Goal: Information Seeking & Learning: Learn about a topic

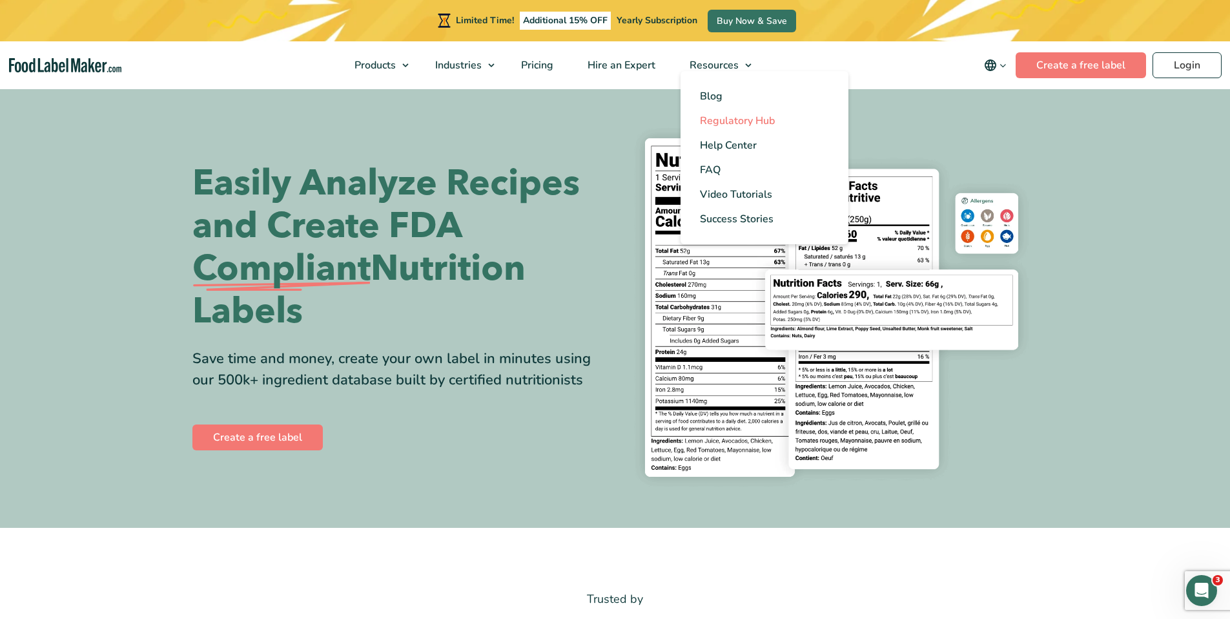
click at [726, 120] on span "Regulatory Hub" at bounding box center [737, 121] width 75 height 14
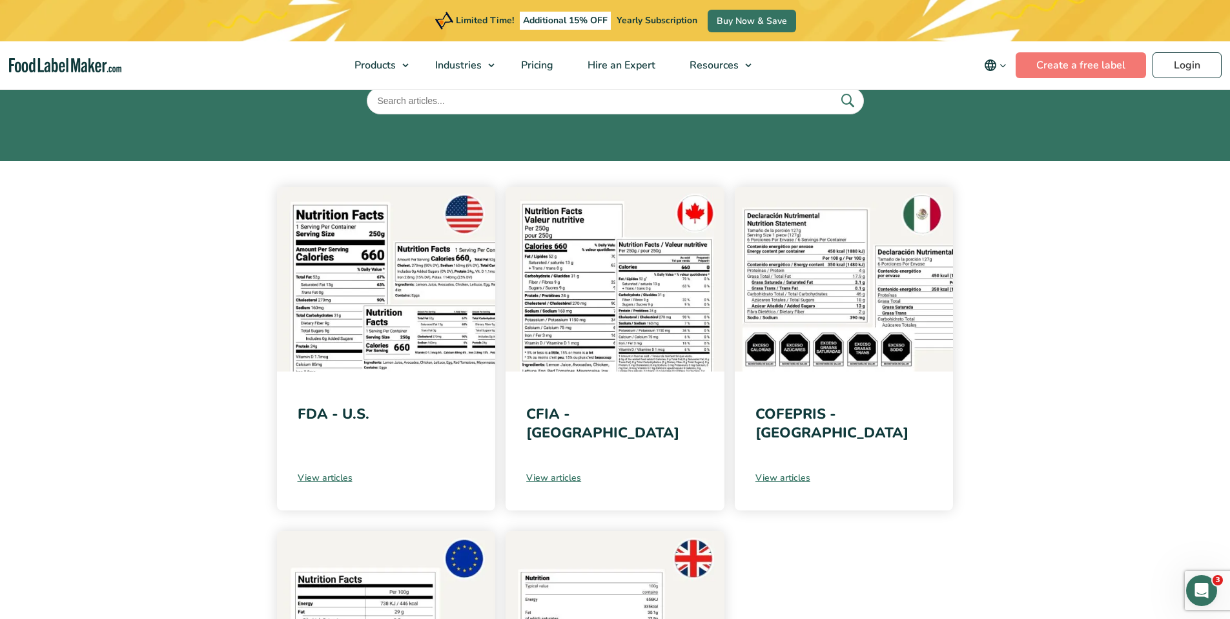
scroll to position [196, 0]
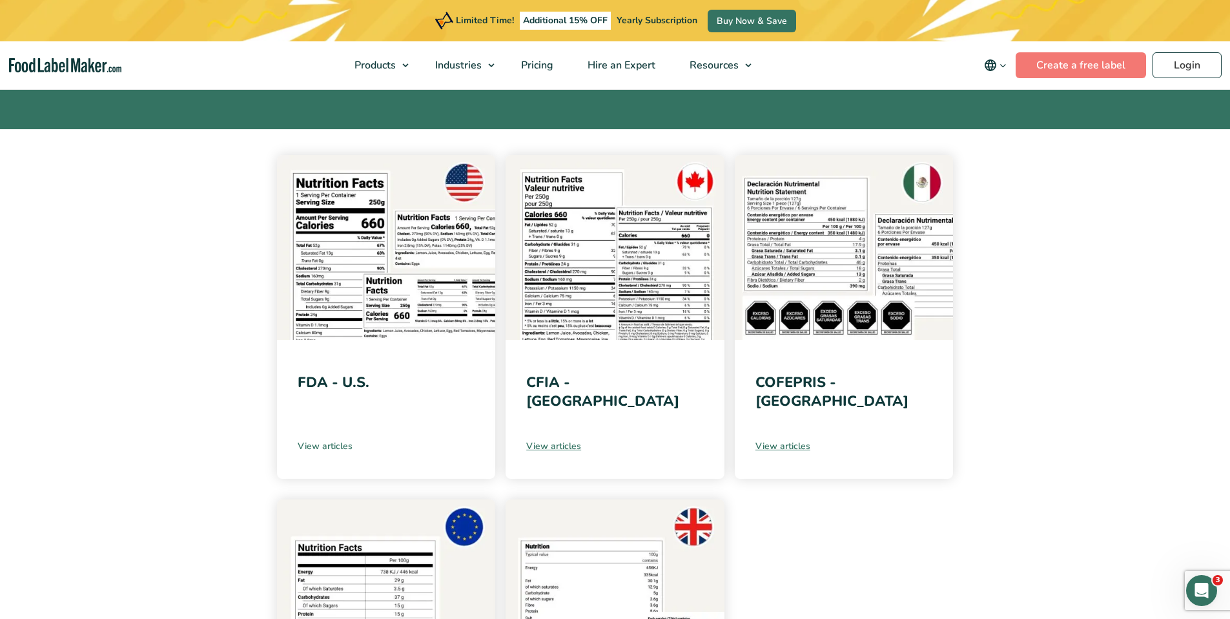
click at [336, 449] on link "View articles" at bounding box center [387, 446] width 178 height 14
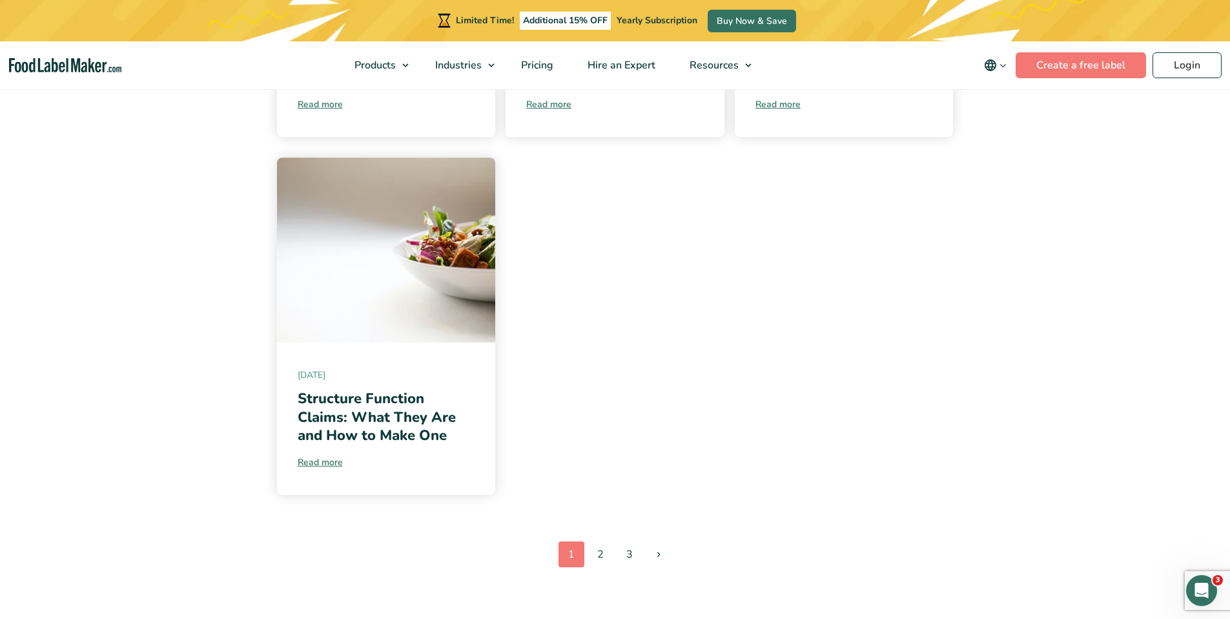
scroll to position [1327, 0]
click at [606, 541] on link "2" at bounding box center [601, 554] width 26 height 26
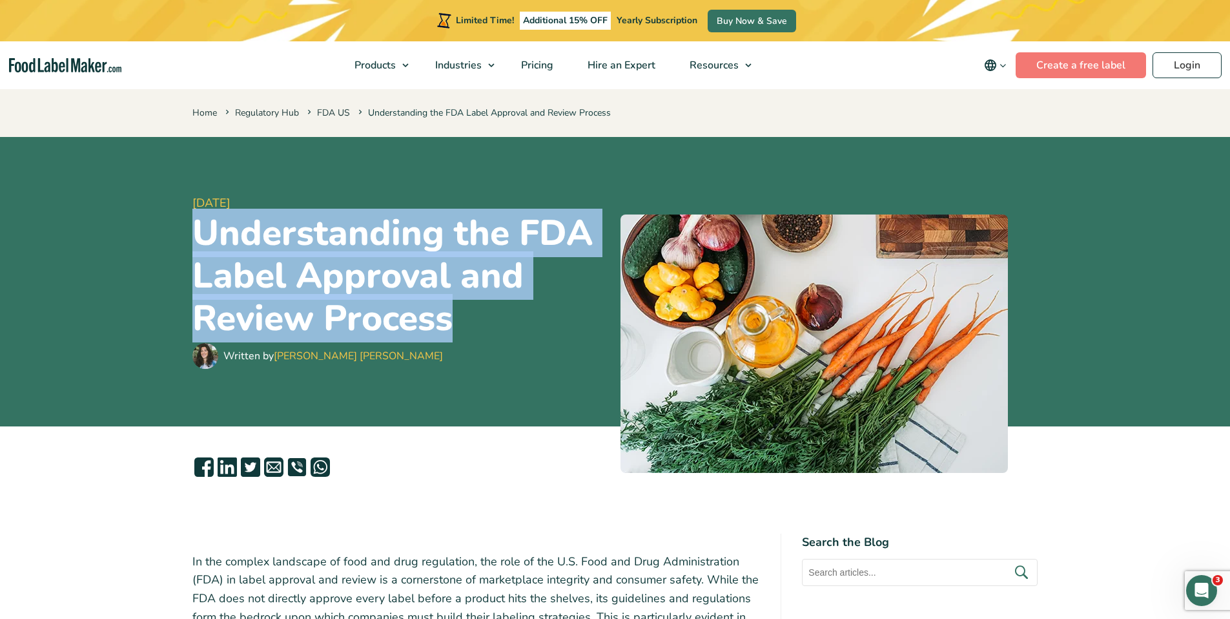
drag, startPoint x: 461, startPoint y: 327, endPoint x: 190, endPoint y: 240, distance: 284.2
click at [190, 240] on div "[DATE] Understanding the FDA Label Approval and Review Process Written by [PERS…" at bounding box center [615, 281] width 865 height 289
copy h1 "Understanding the FDA Label Approval and Review Process"
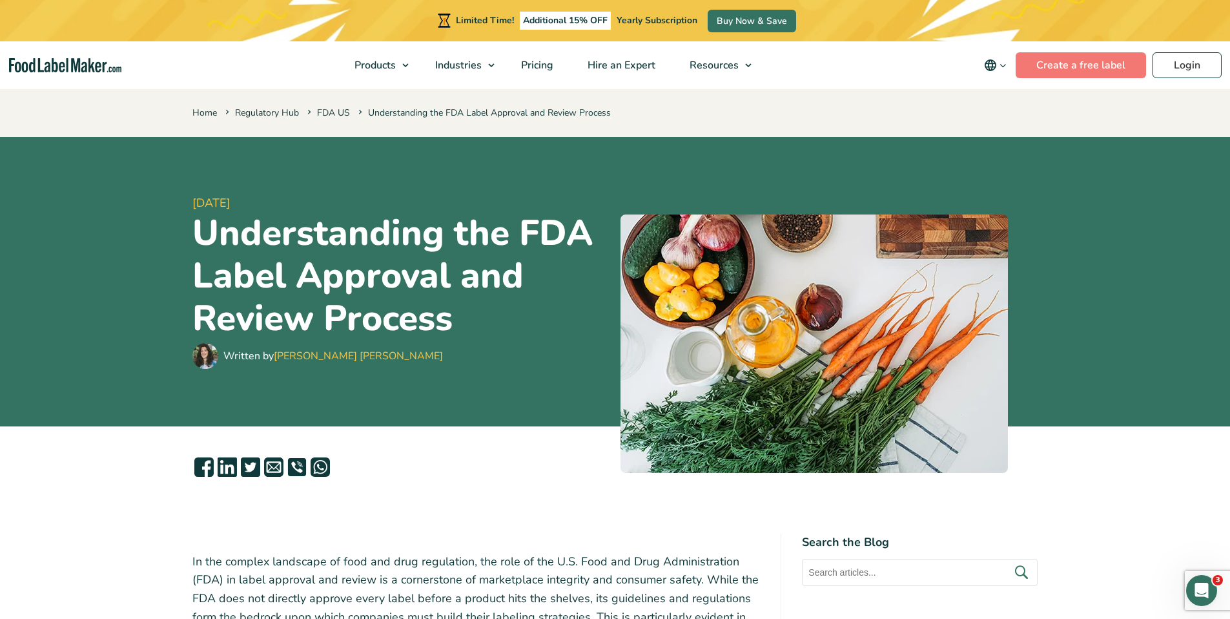
click at [439, 411] on div "[DATE] Understanding the FDA Label Approval and Review Process Written by [PERS…" at bounding box center [615, 281] width 846 height 289
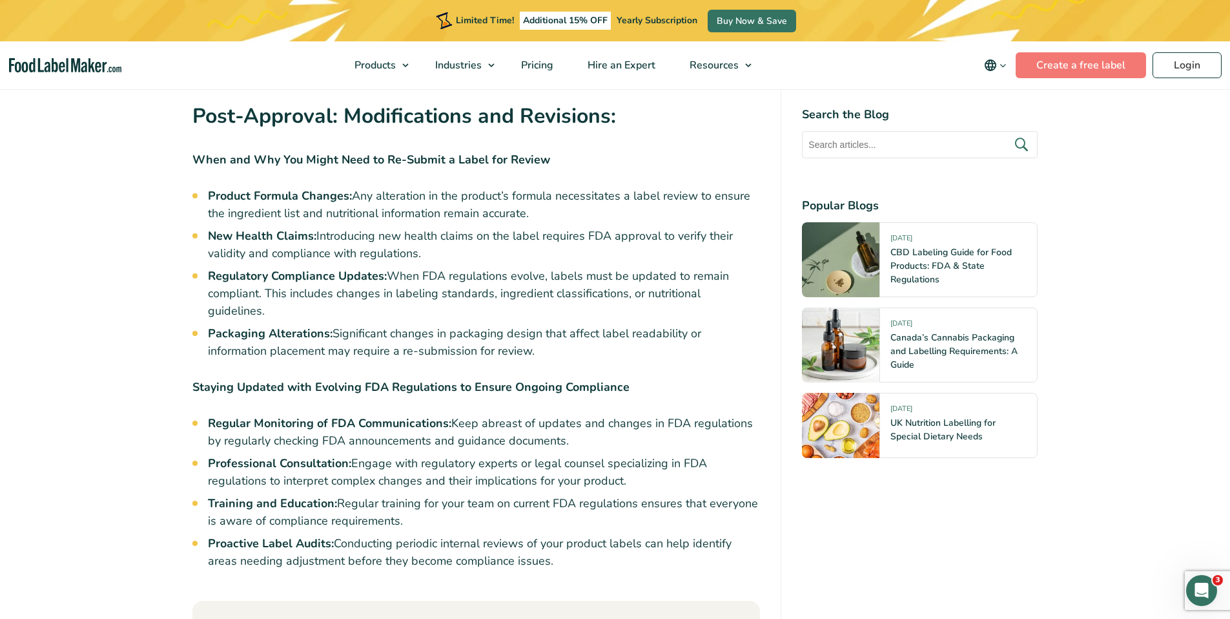
scroll to position [5752, 0]
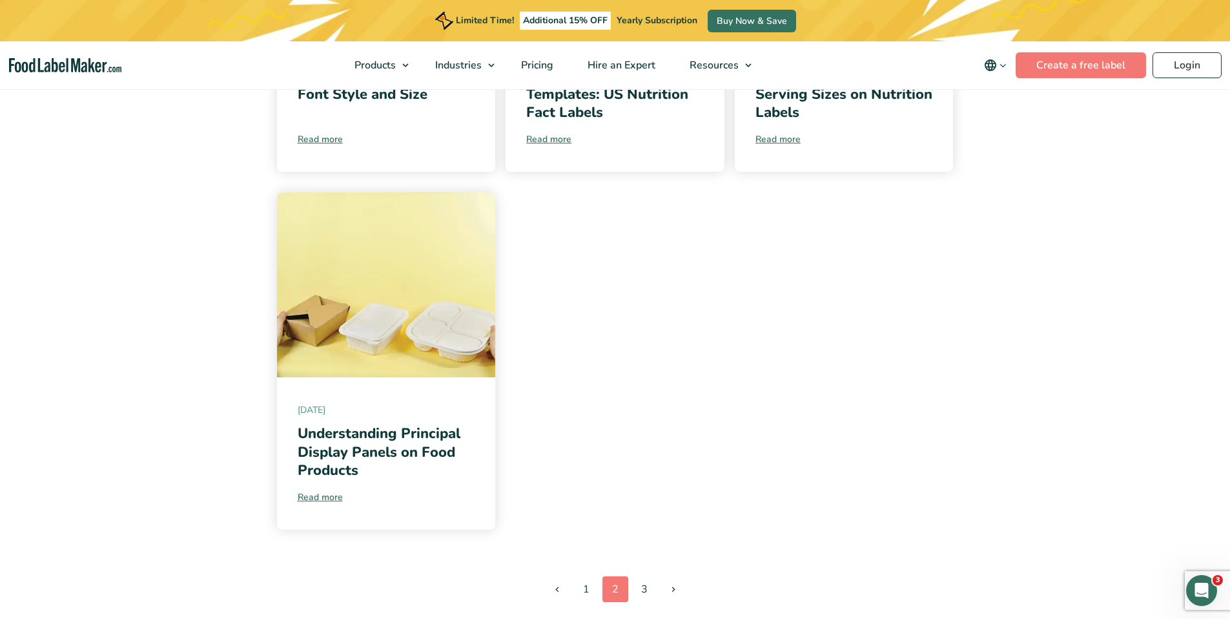
scroll to position [1233, 0]
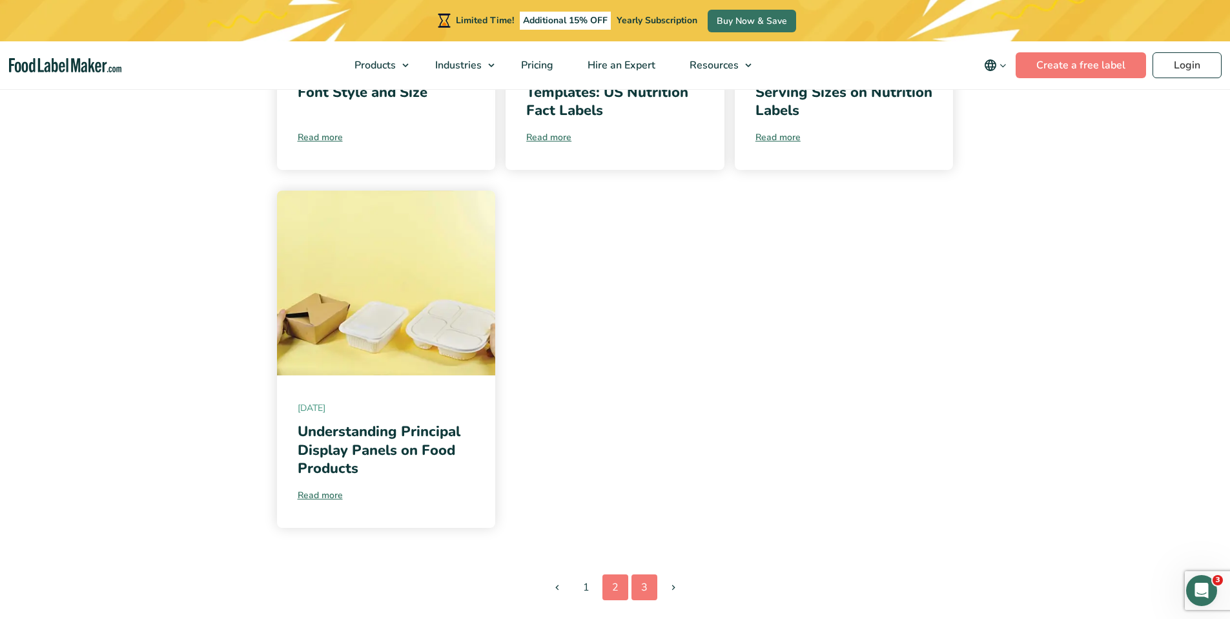
click at [646, 577] on link "3" at bounding box center [644, 587] width 26 height 26
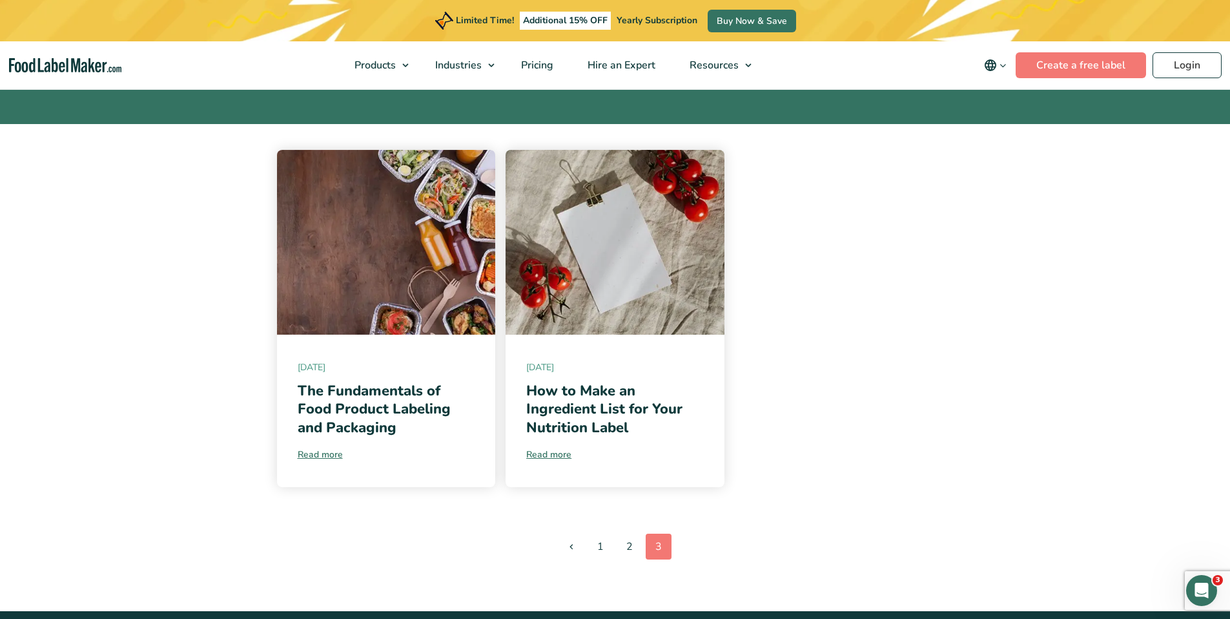
scroll to position [215, 0]
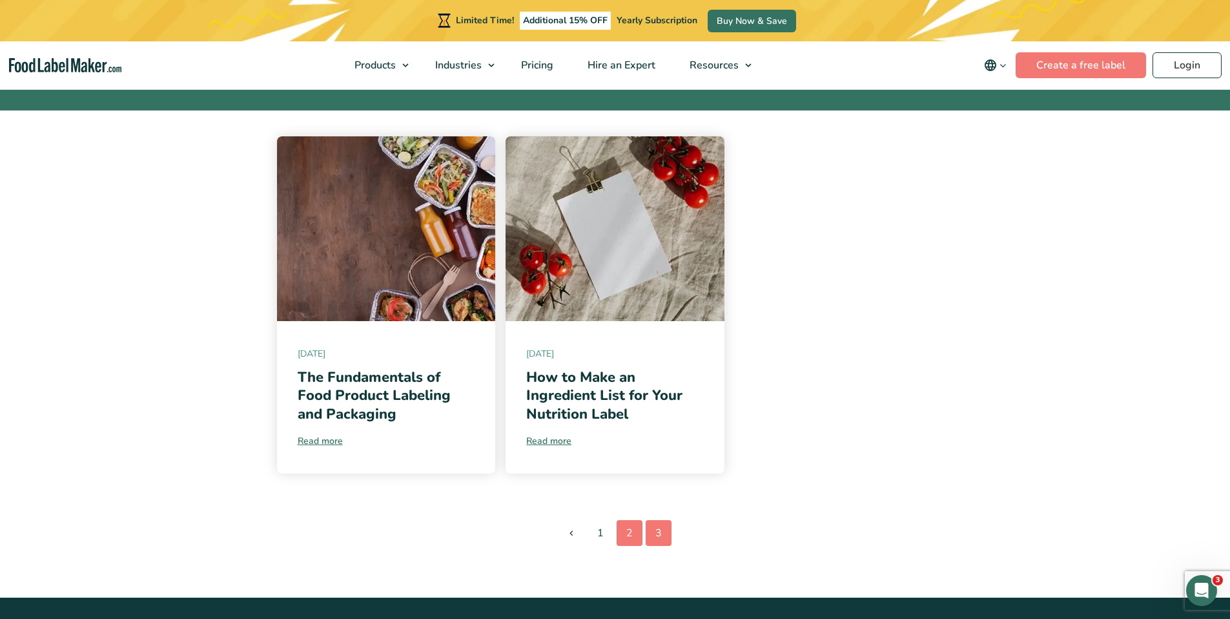
click at [628, 528] on link "2" at bounding box center [630, 533] width 26 height 26
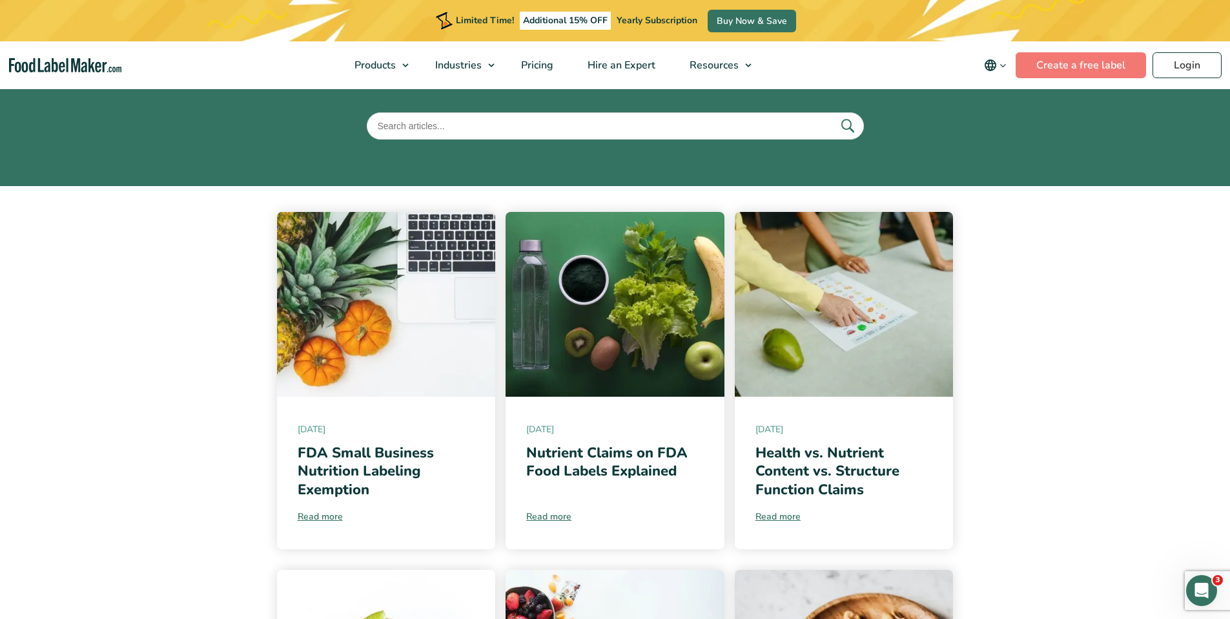
scroll to position [215, 0]
